Goal: Find specific page/section: Find specific page/section

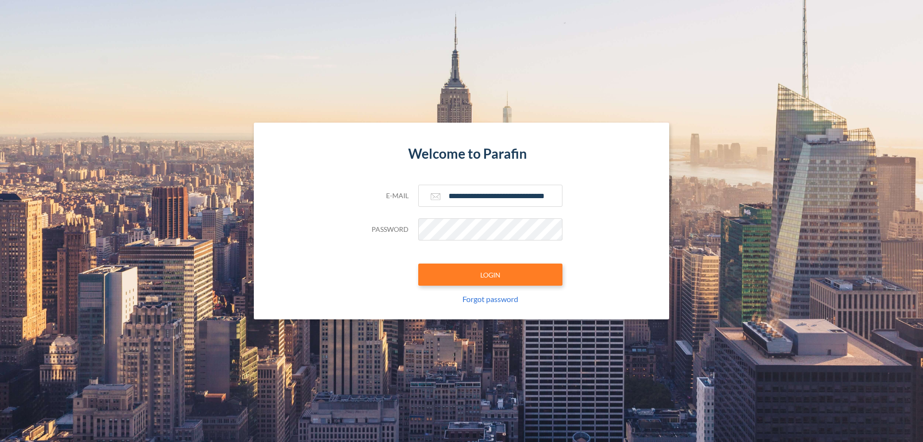
type input "**********"
click at [490, 274] on button "LOGIN" at bounding box center [490, 274] width 144 height 22
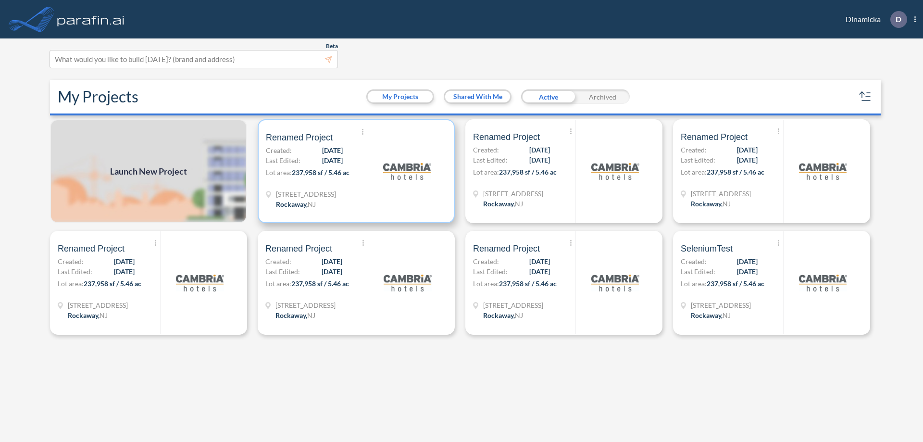
scroll to position [2, 0]
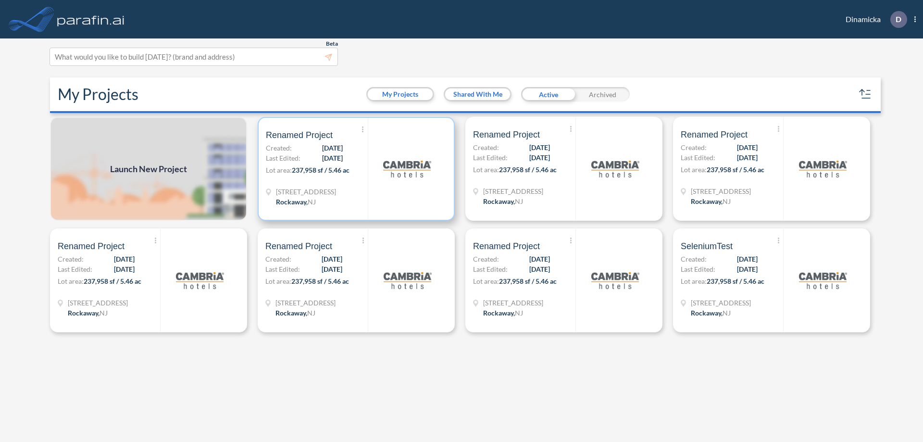
click at [356, 169] on p "Lot area: 237,958 sf / 5.46 ac" at bounding box center [317, 172] width 102 height 14
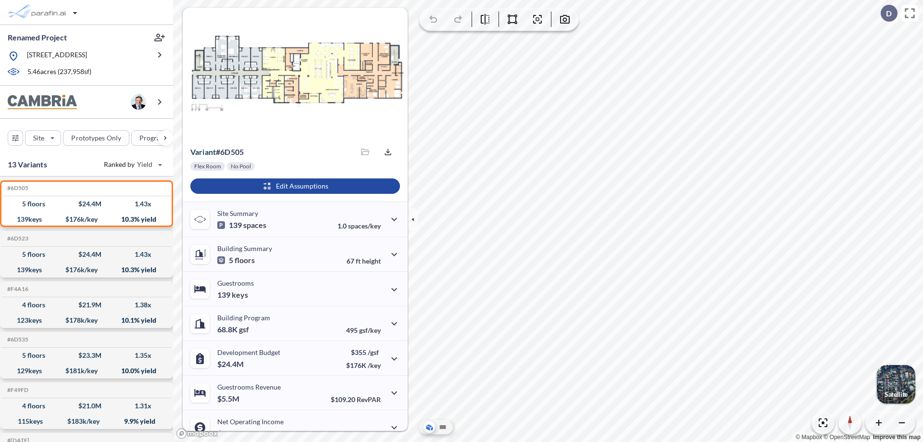
scroll to position [49, 0]
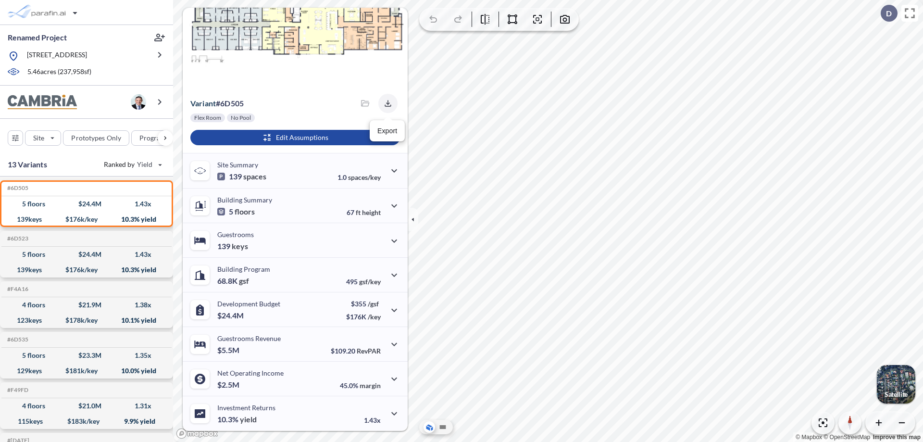
click at [385, 103] on icon "button" at bounding box center [388, 103] width 6 height 6
